Goal: Information Seeking & Learning: Learn about a topic

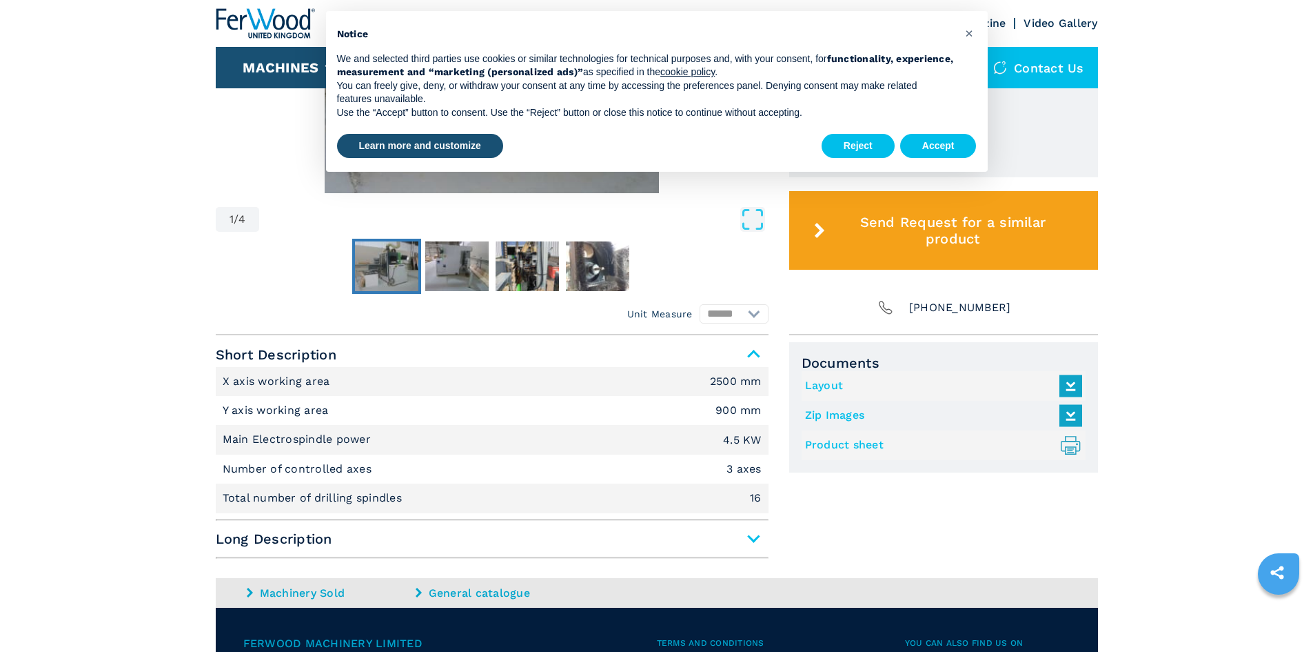
scroll to position [689, 0]
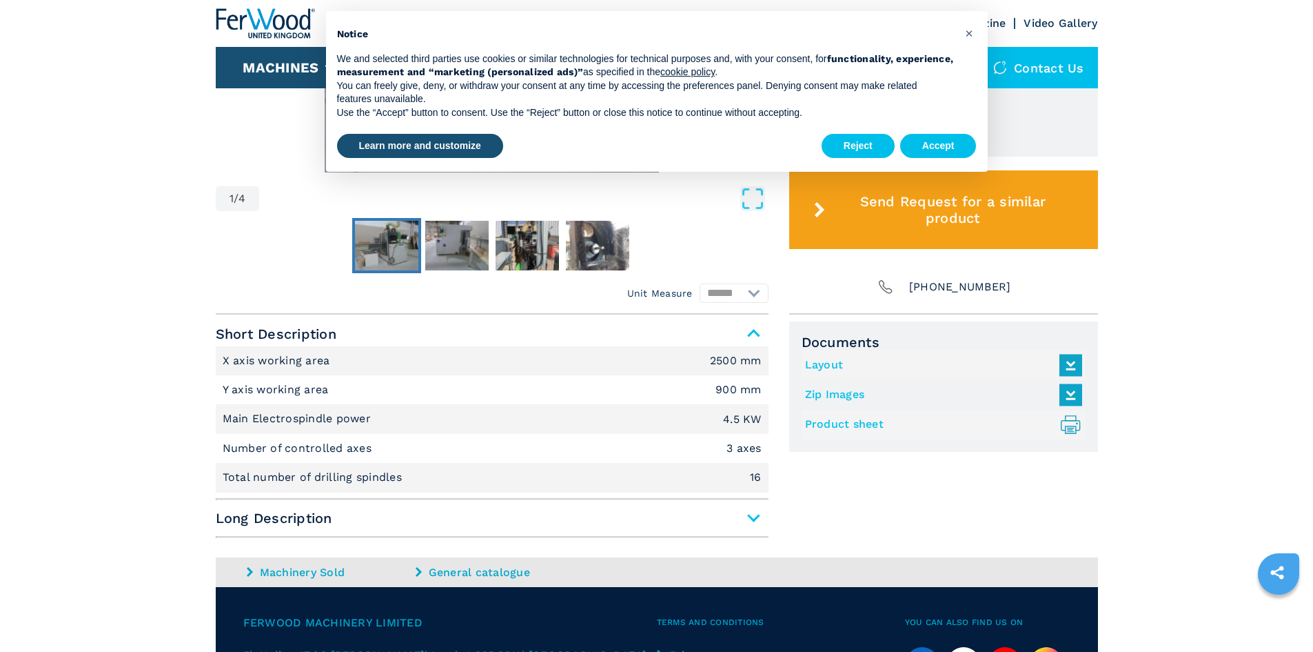
click at [753, 516] on span "Long Description" at bounding box center [492, 517] width 553 height 25
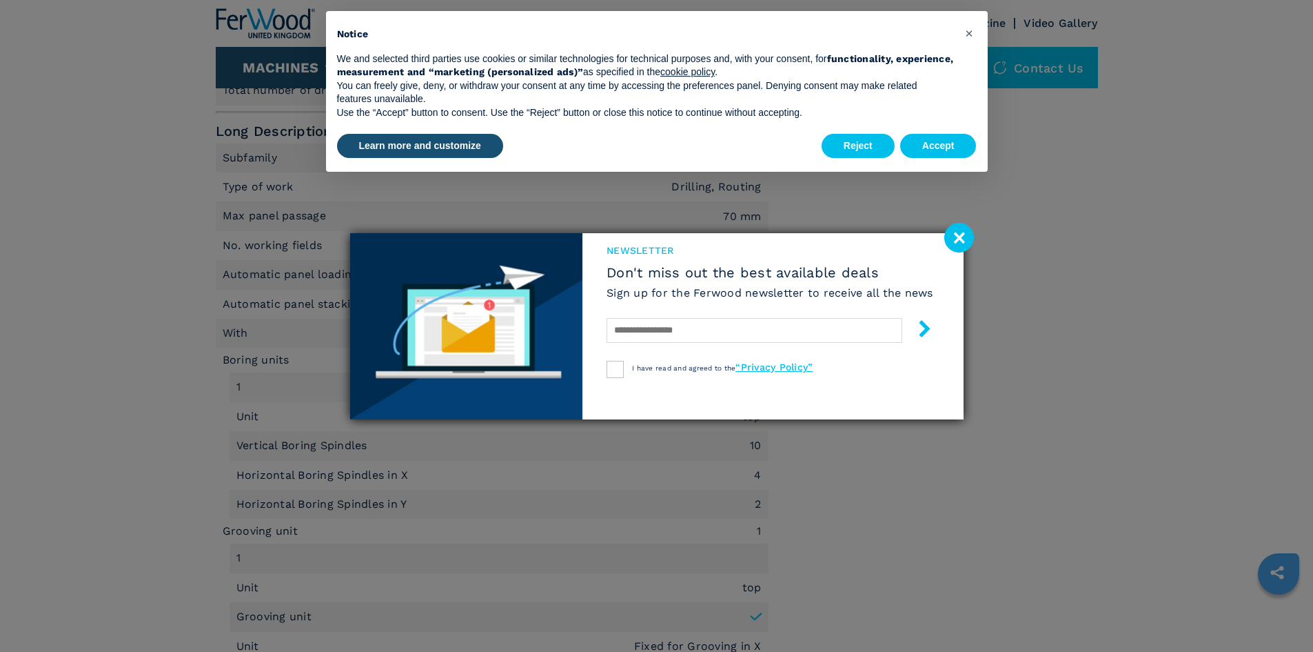
scroll to position [1103, 0]
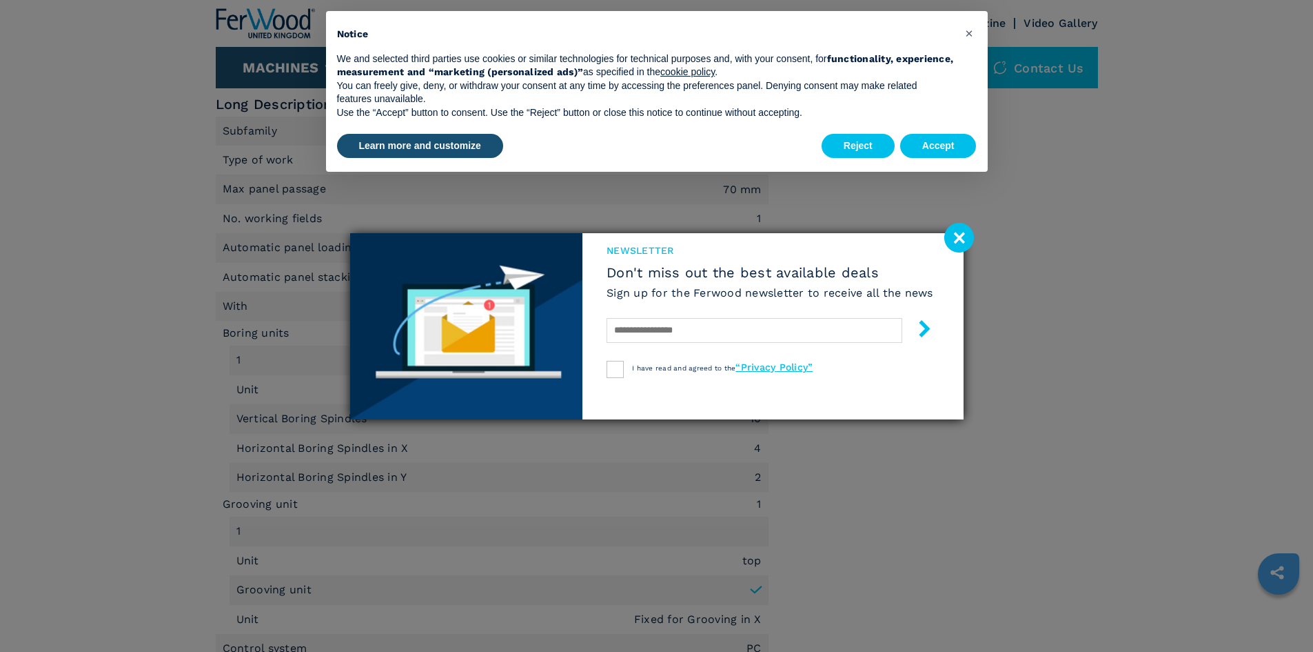
click at [960, 245] on image at bounding box center [960, 238] width 30 height 30
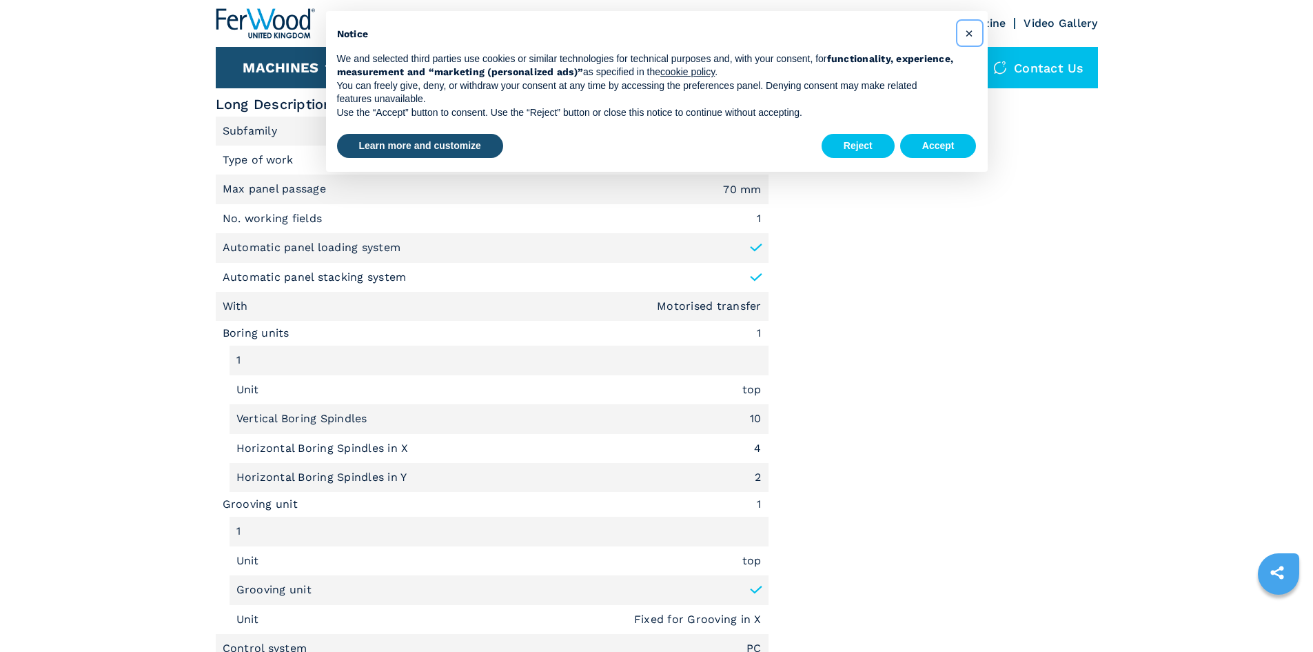
click at [976, 34] on button "×" at bounding box center [970, 33] width 22 height 22
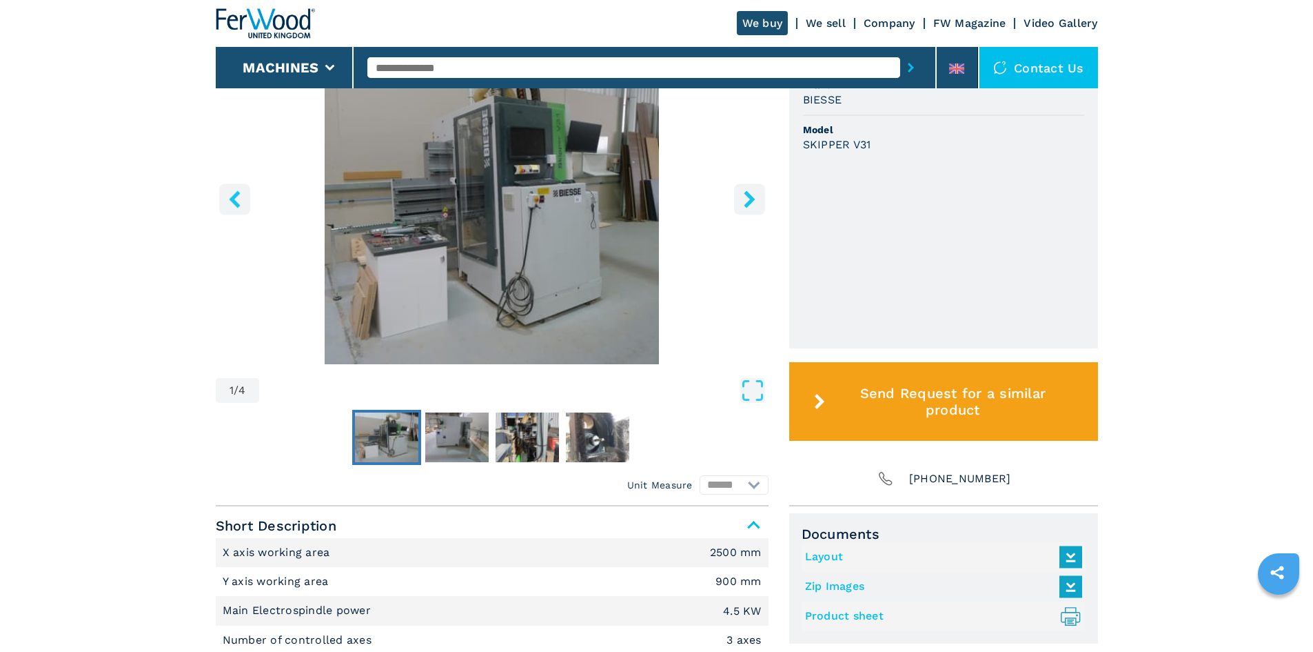
scroll to position [414, 0]
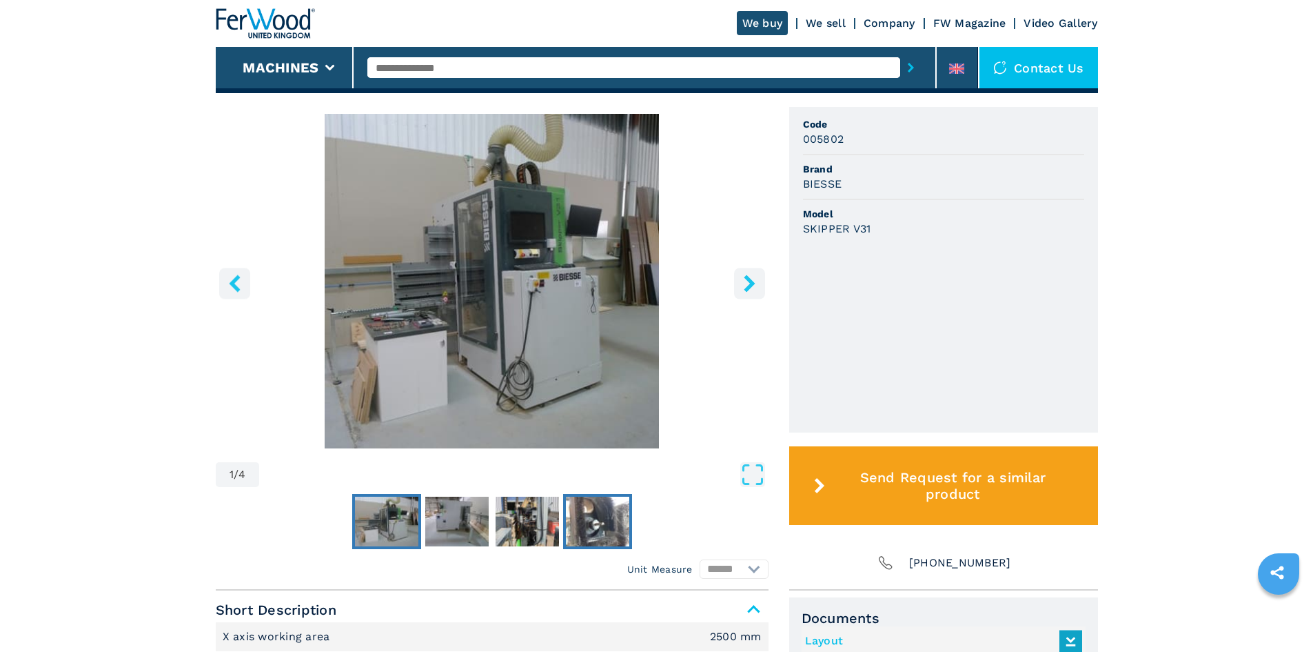
click at [592, 524] on img "Go to Slide 4" at bounding box center [597, 521] width 63 height 50
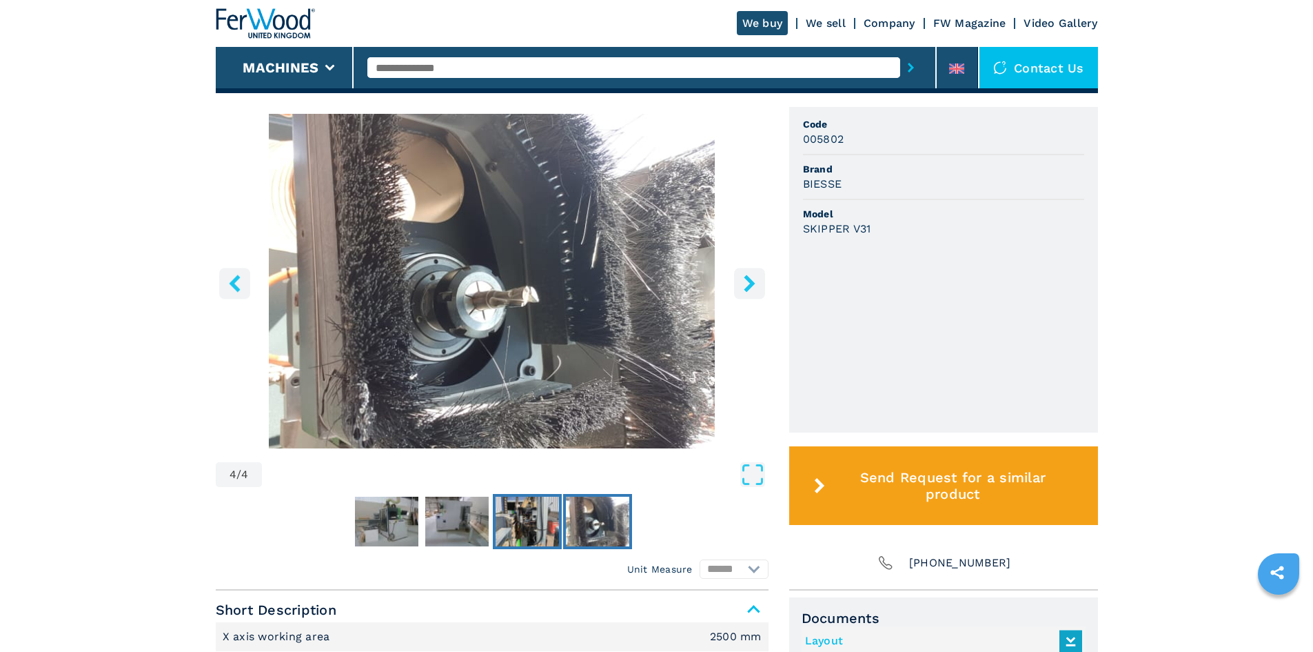
click at [536, 517] on img "Go to Slide 3" at bounding box center [527, 521] width 63 height 50
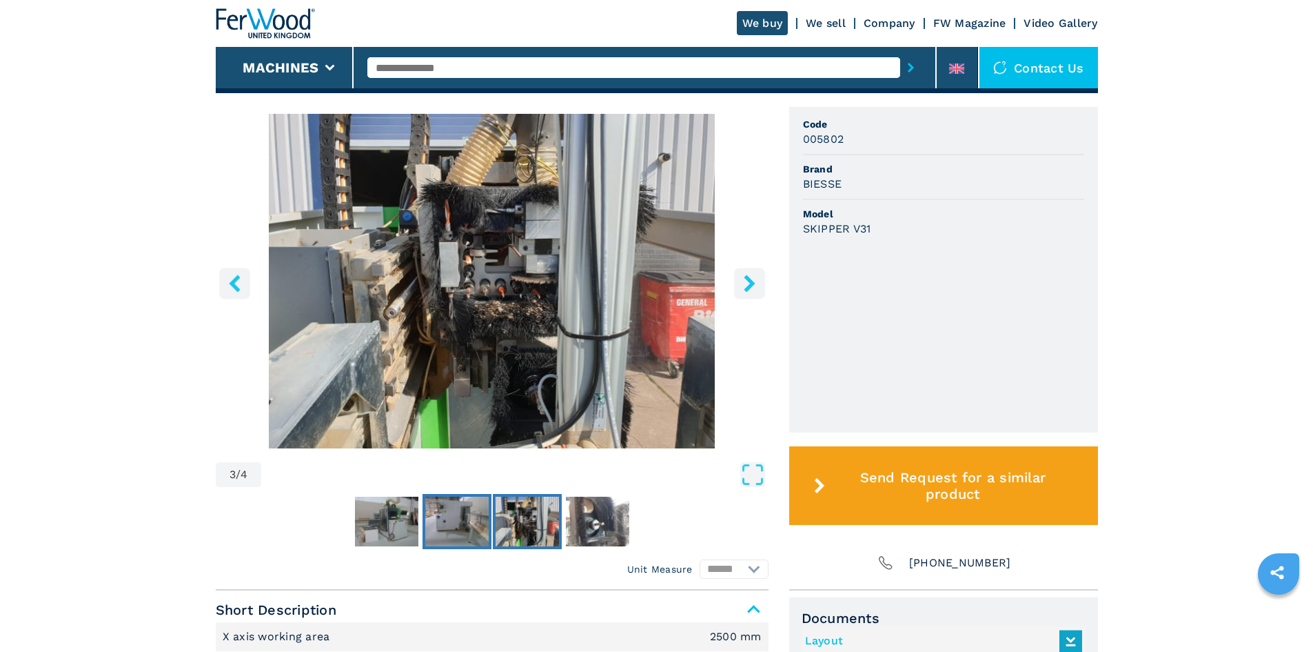
click at [456, 518] on img "Go to Slide 2" at bounding box center [456, 521] width 63 height 50
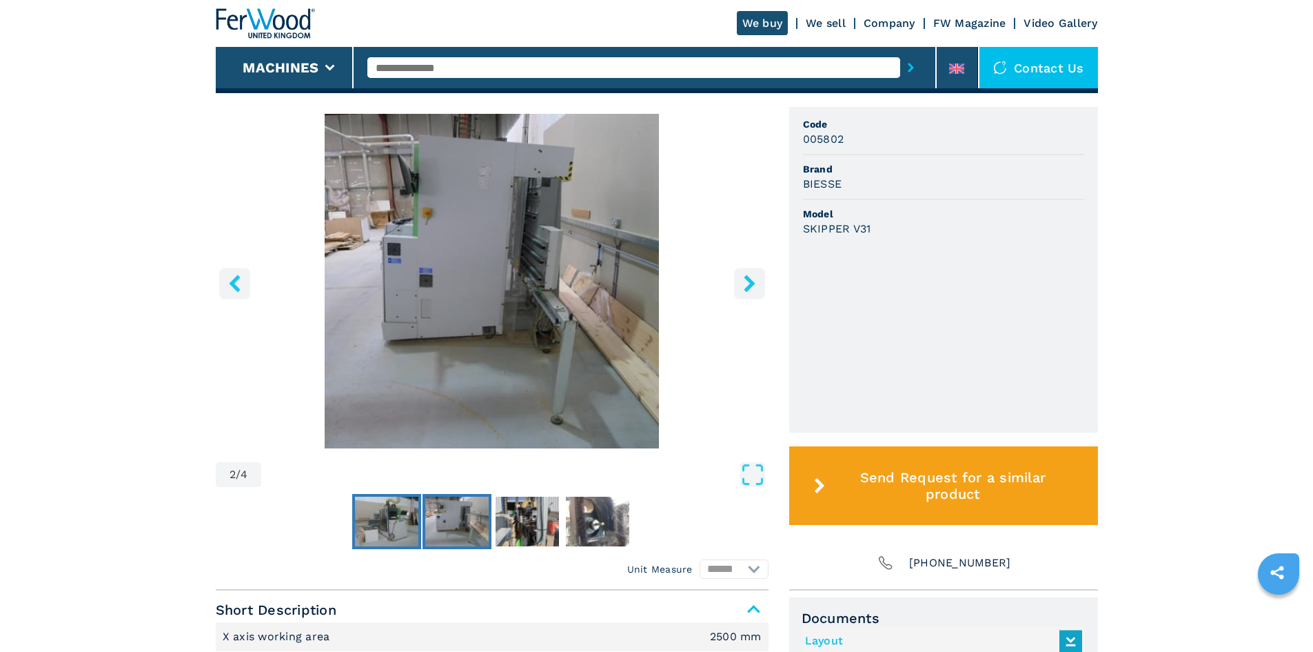
click at [381, 523] on img "Go to Slide 1" at bounding box center [386, 521] width 63 height 50
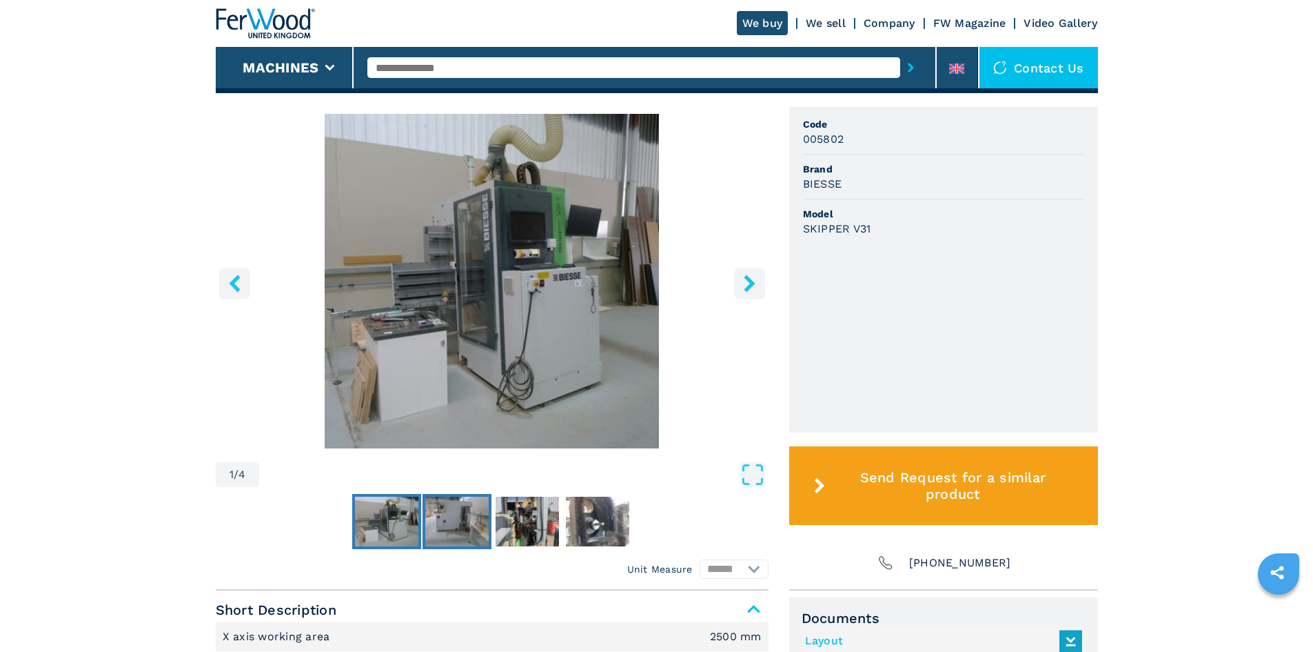
click at [450, 534] on img "Go to Slide 2" at bounding box center [456, 521] width 63 height 50
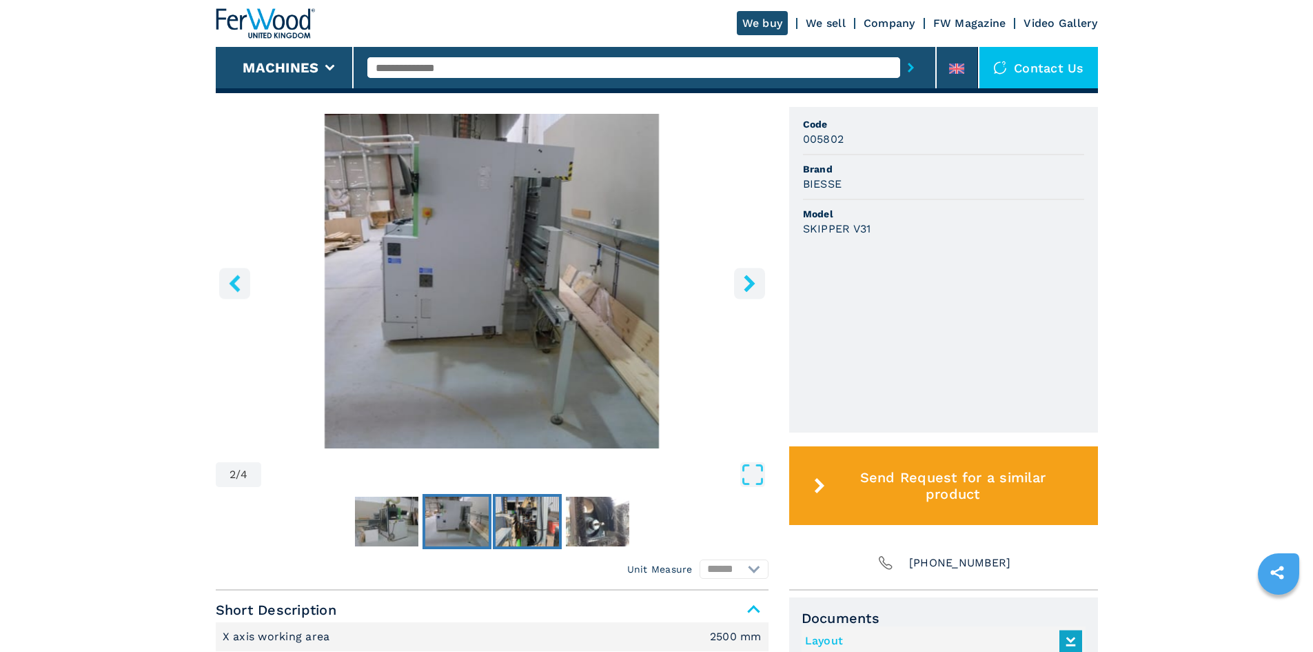
click at [526, 523] on img "Go to Slide 3" at bounding box center [527, 521] width 63 height 50
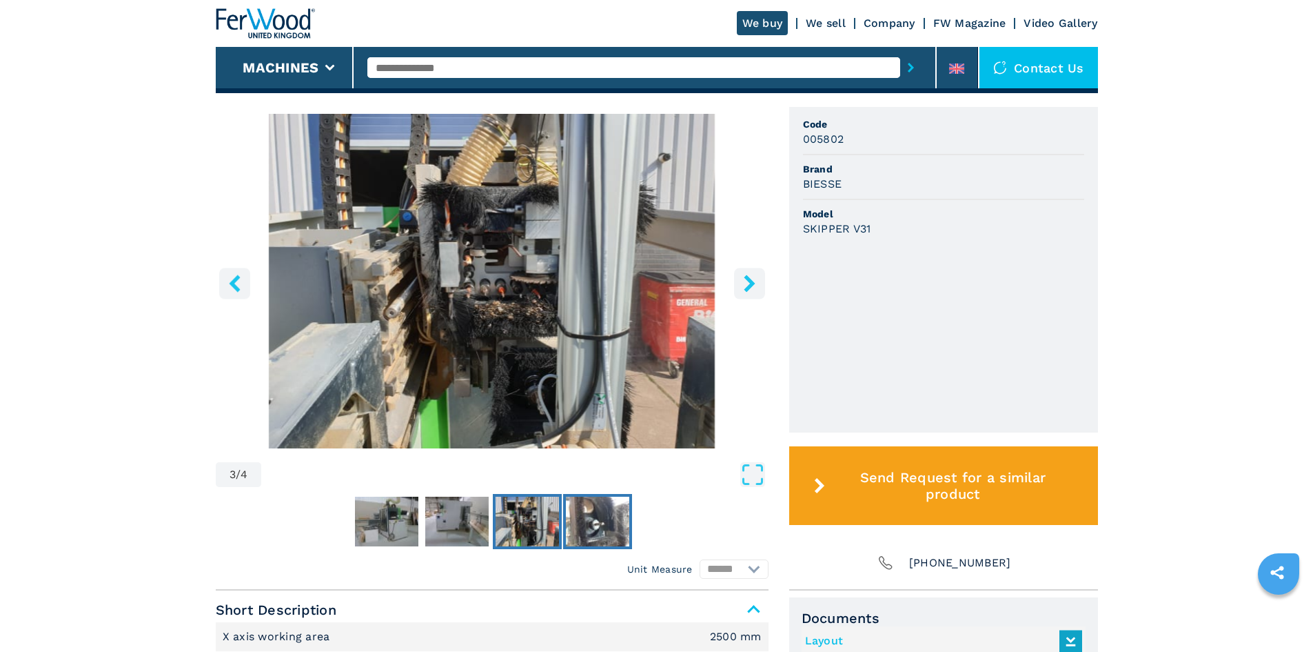
click at [584, 523] on img "Go to Slide 4" at bounding box center [597, 521] width 63 height 50
